Goal: Task Accomplishment & Management: Complete application form

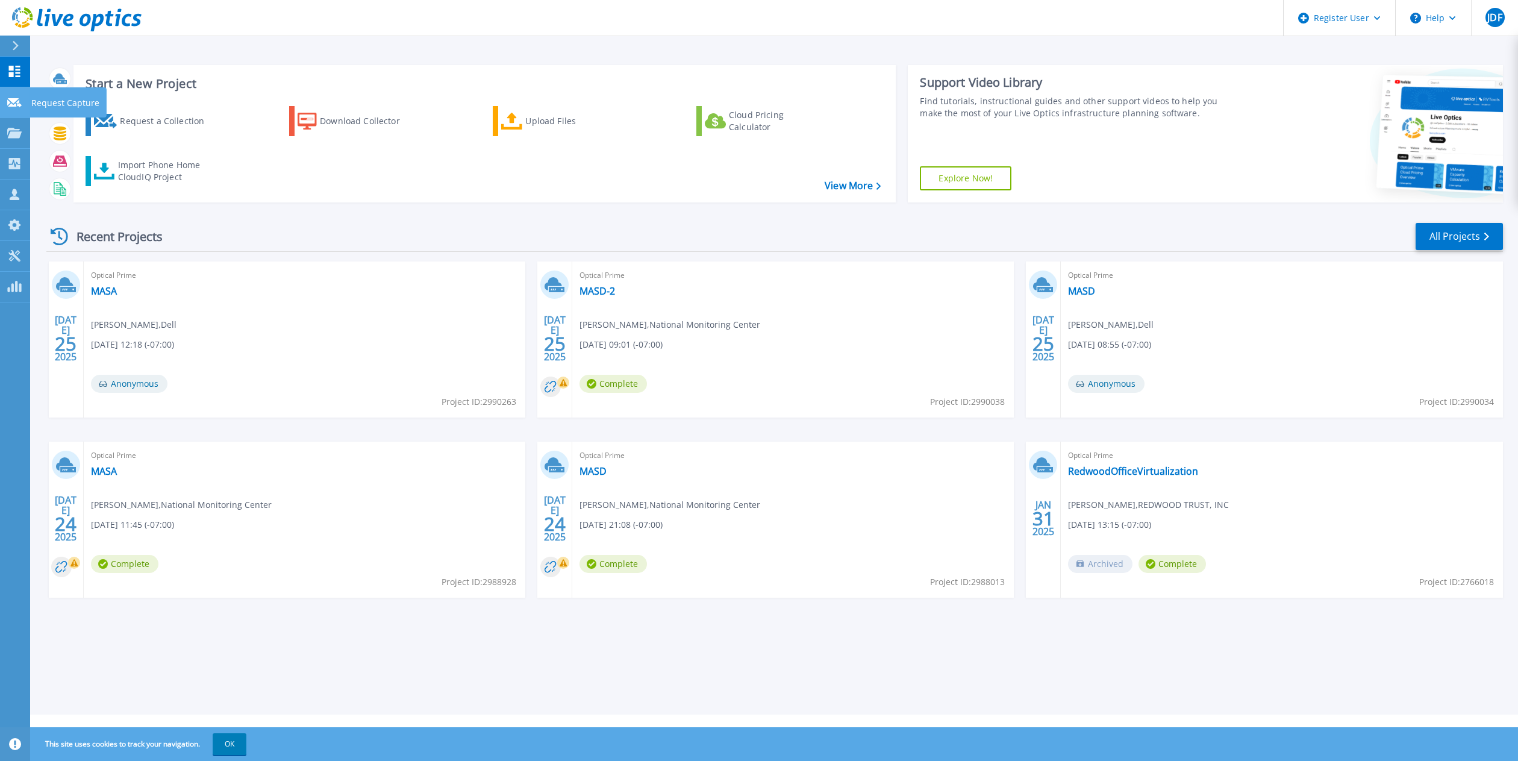
click at [76, 105] on p "Request Capture" at bounding box center [65, 102] width 68 height 31
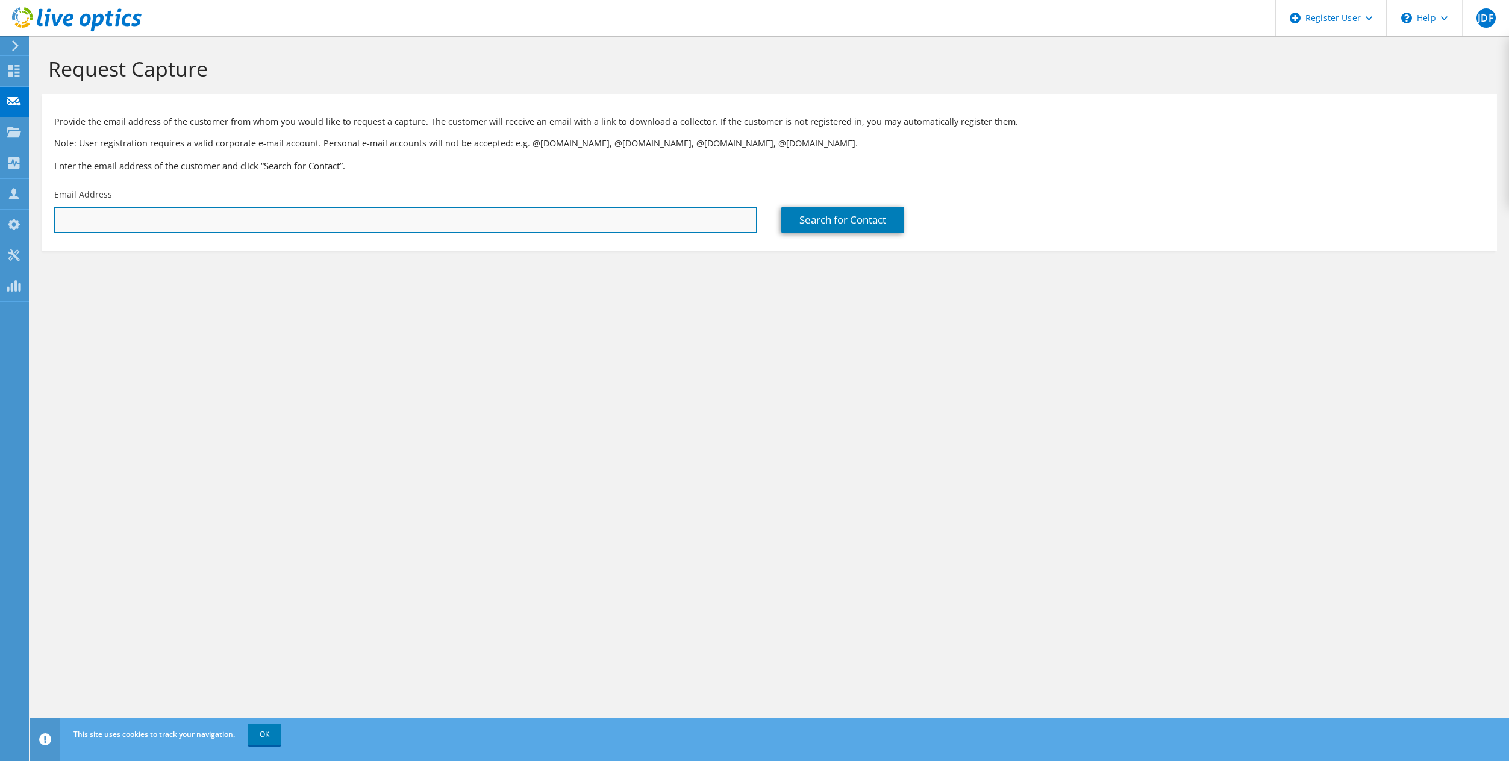
click at [185, 220] on input "text" at bounding box center [405, 220] width 703 height 26
paste input "[PERSON_NAME] <[EMAIL_ADDRESS][DOMAIN_NAME]>"
drag, startPoint x: 107, startPoint y: 219, endPoint x: -205, endPoint y: 182, distance: 314.2
click at [0, 182] on html "JDF Dell User [PERSON_NAME] [PERSON_NAME][EMAIL_ADDRESS][DOMAIN_NAME] Dell My P…" at bounding box center [754, 380] width 1509 height 761
type input "[EMAIL_ADDRESS][DOMAIN_NAME]"
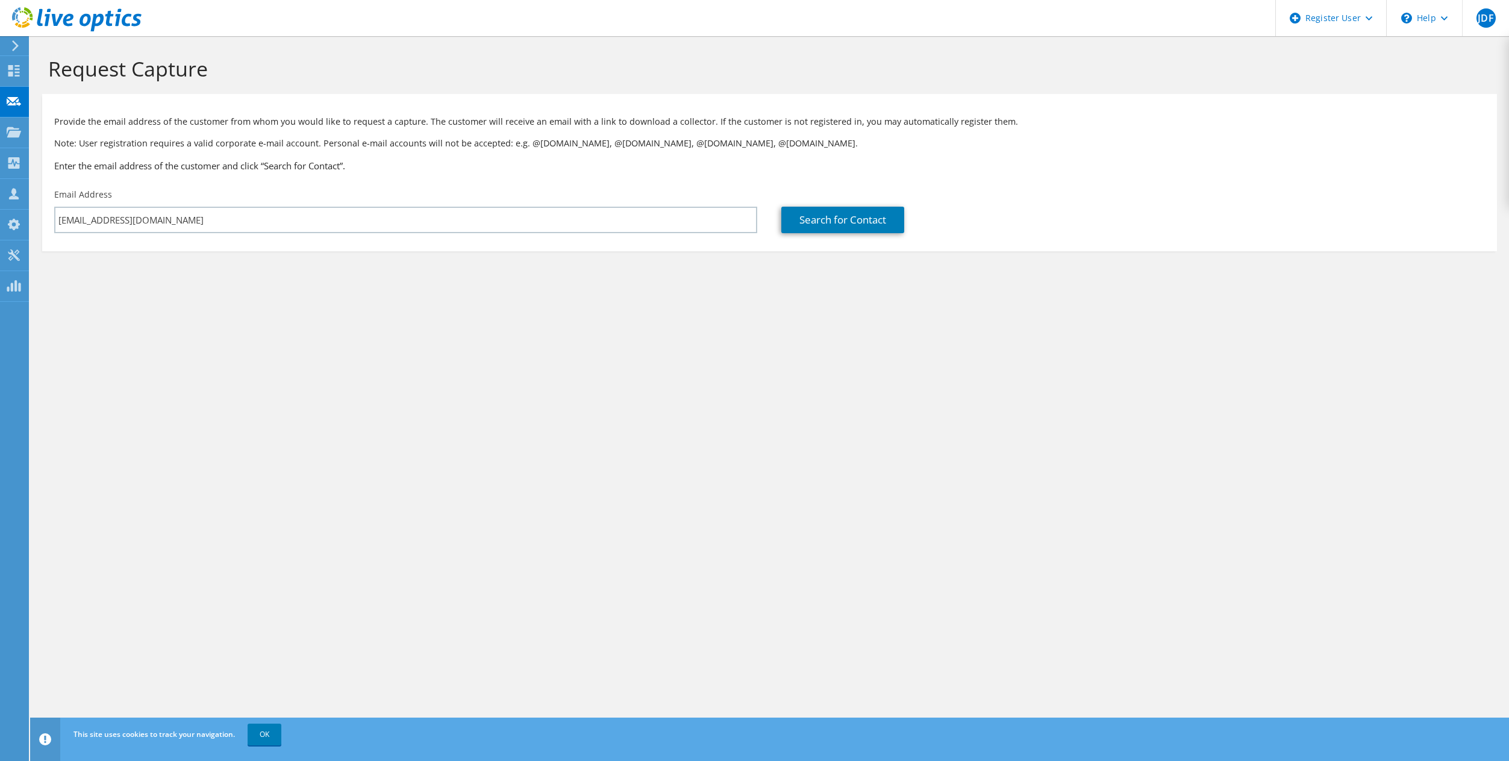
click at [771, 316] on div "Request Capture Provide the email address of the customer from whom you would l…" at bounding box center [769, 398] width 1479 height 725
click at [830, 214] on link "Search for Contact" at bounding box center [842, 220] width 123 height 26
type input "[PERSON_NAME] IT CONSULTING"
type input "[PERSON_NAME]"
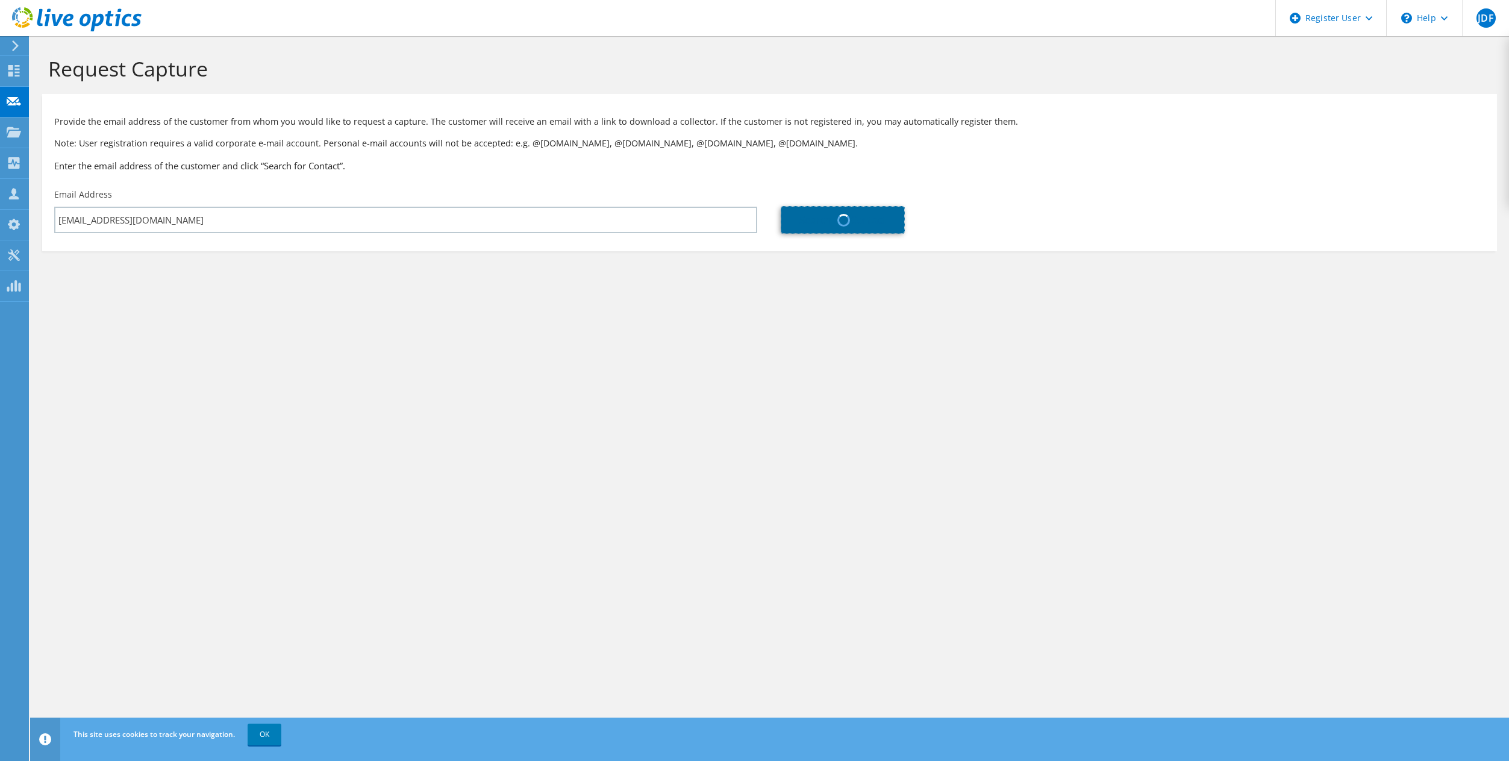
type input "[GEOGRAPHIC_DATA]"
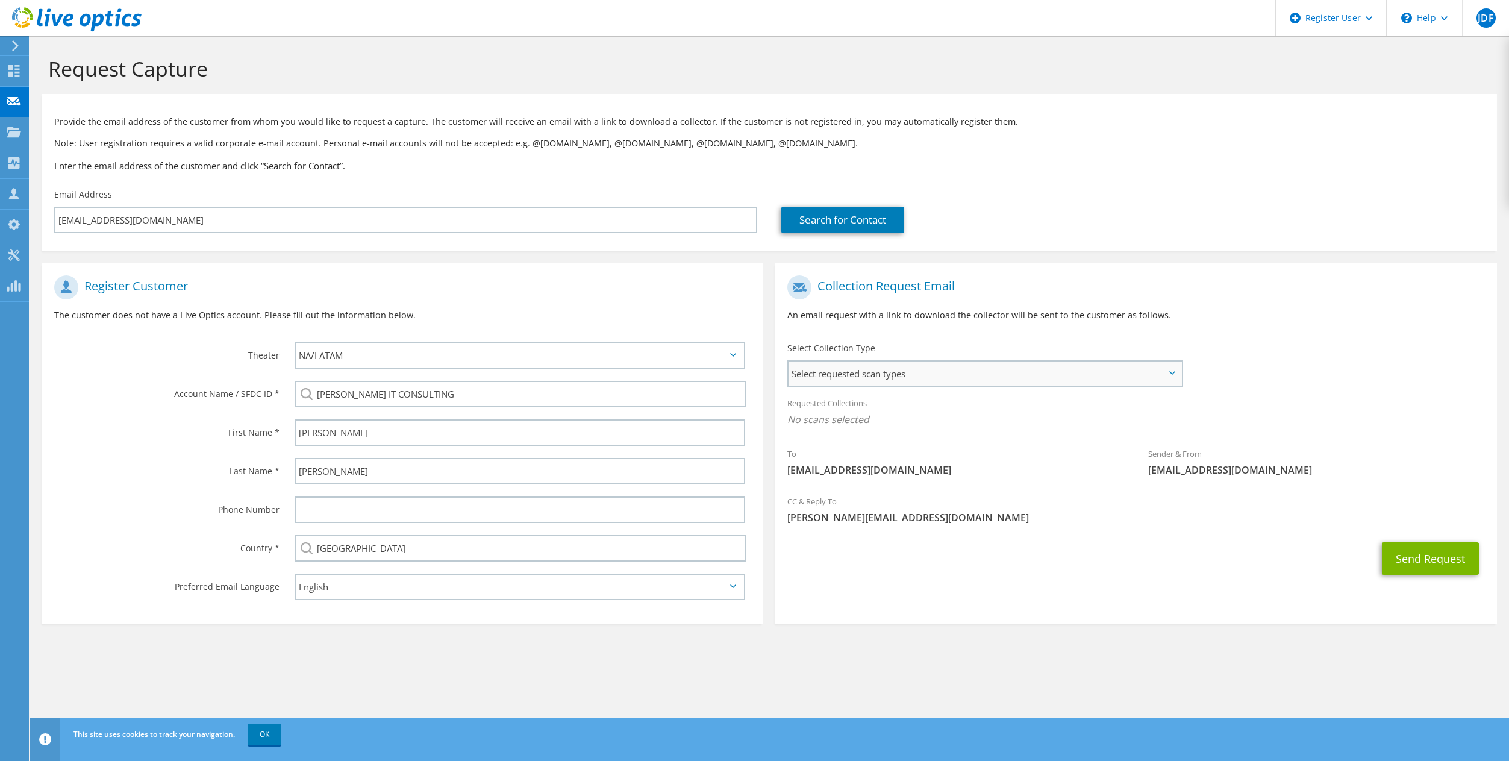
click at [949, 369] on span "Select requested scan types" at bounding box center [984, 373] width 393 height 24
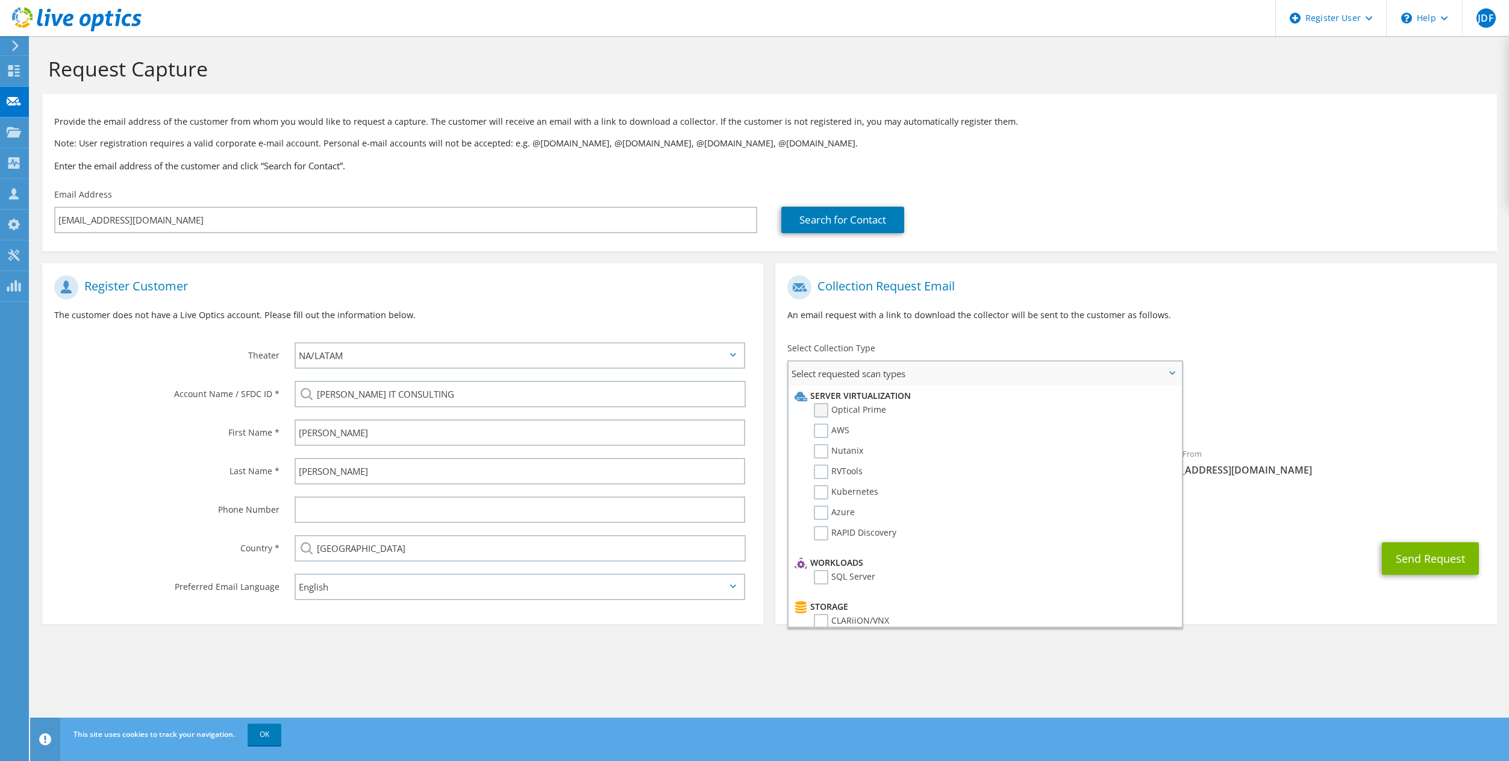
click at [823, 413] on label "Optical Prime" at bounding box center [850, 410] width 72 height 14
click at [0, 0] on input "Optical Prime" at bounding box center [0, 0] width 0 height 0
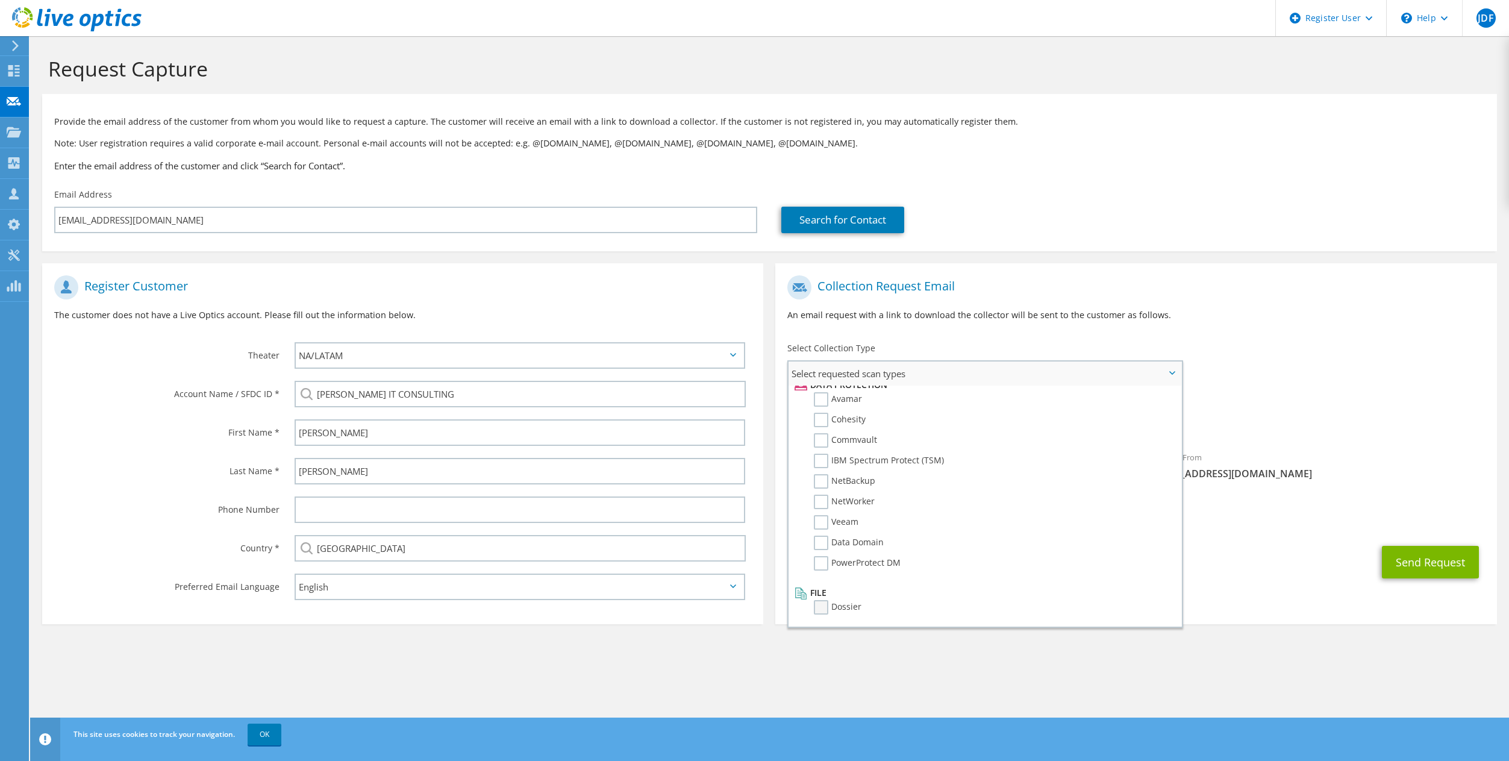
click at [821, 608] on label "Dossier" at bounding box center [838, 607] width 48 height 14
click at [0, 0] on input "Dossier" at bounding box center [0, 0] width 0 height 0
drag, startPoint x: 1202, startPoint y: 692, endPoint x: 1423, endPoint y: 637, distance: 227.3
click at [1230, 688] on div "Request Capture Provide the email address of the customer from whom you would l…" at bounding box center [769, 398] width 1479 height 725
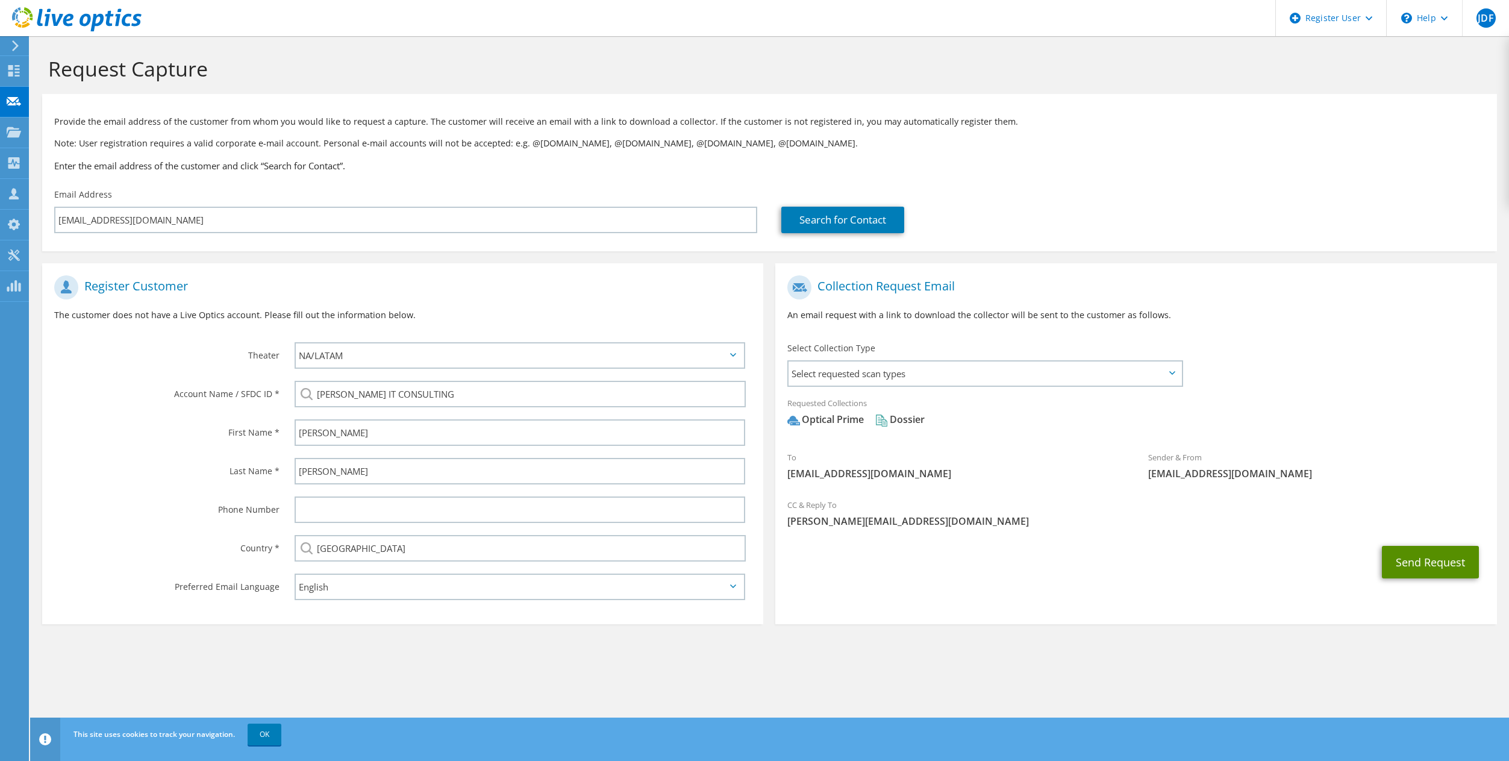
click at [1435, 558] on button "Send Request" at bounding box center [1430, 562] width 97 height 33
